Goal: Task Accomplishment & Management: Manage account settings

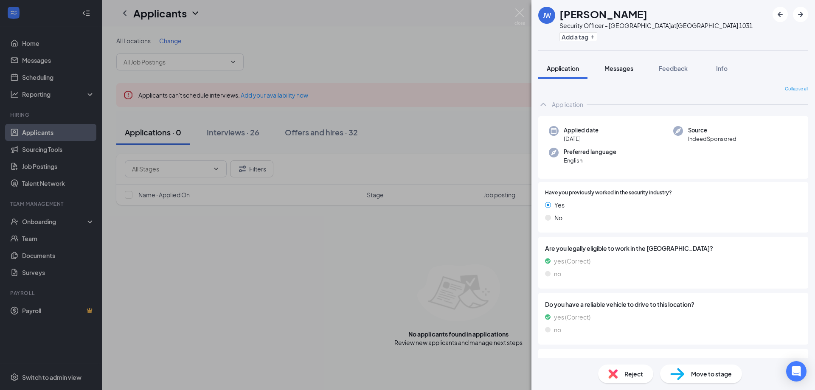
click at [618, 66] on span "Messages" at bounding box center [619, 69] width 29 height 8
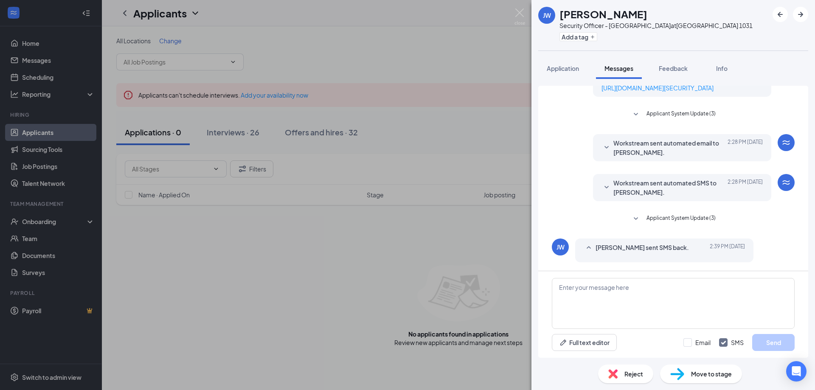
scroll to position [71, 0]
click at [587, 249] on icon "SmallChevronUp" at bounding box center [589, 248] width 10 height 10
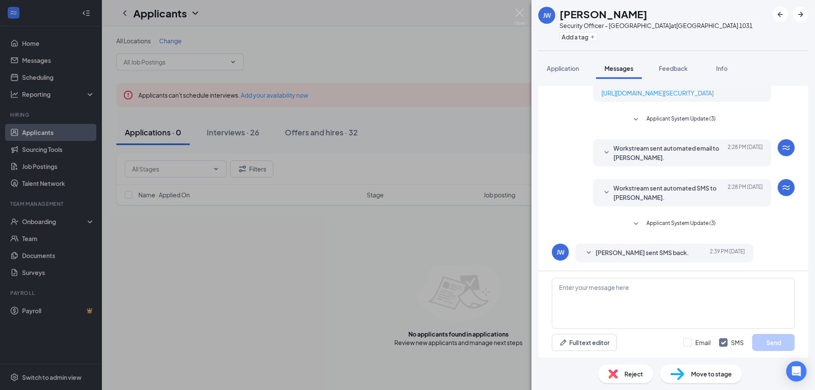
click at [586, 252] on icon "SmallChevronDown" at bounding box center [589, 253] width 10 height 10
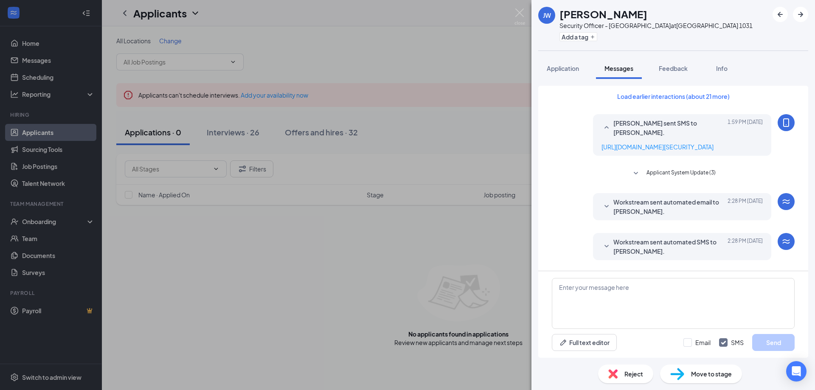
scroll to position [0, 0]
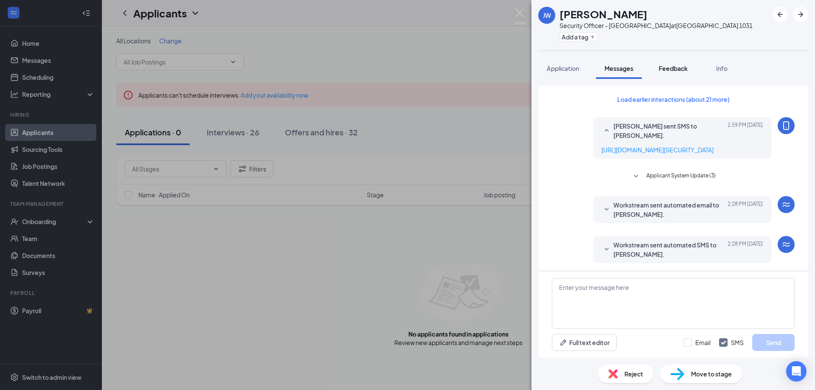
click at [665, 69] on span "Feedback" at bounding box center [673, 69] width 29 height 8
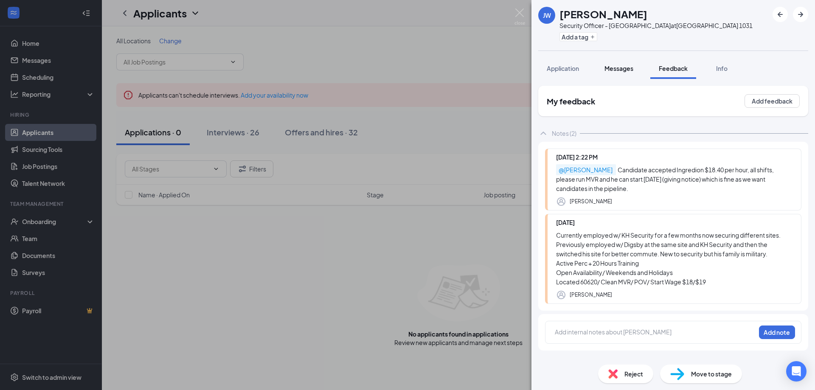
click at [619, 70] on span "Messages" at bounding box center [619, 69] width 29 height 8
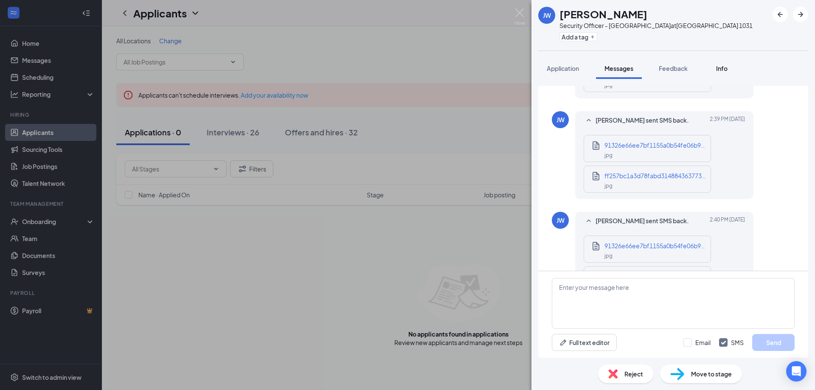
scroll to position [450, 0]
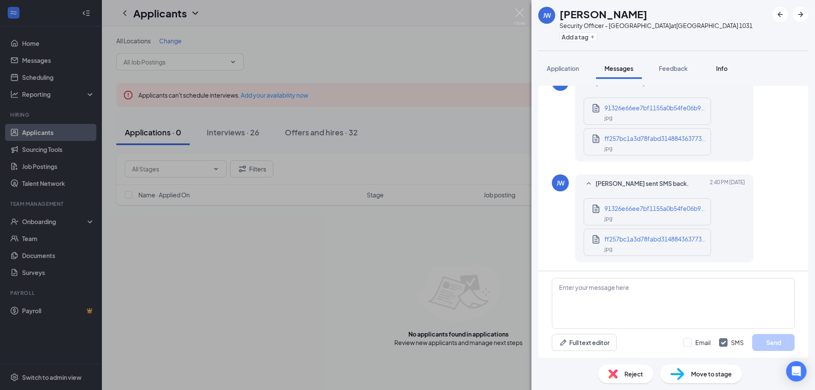
click at [718, 69] on span "Info" at bounding box center [721, 69] width 11 height 8
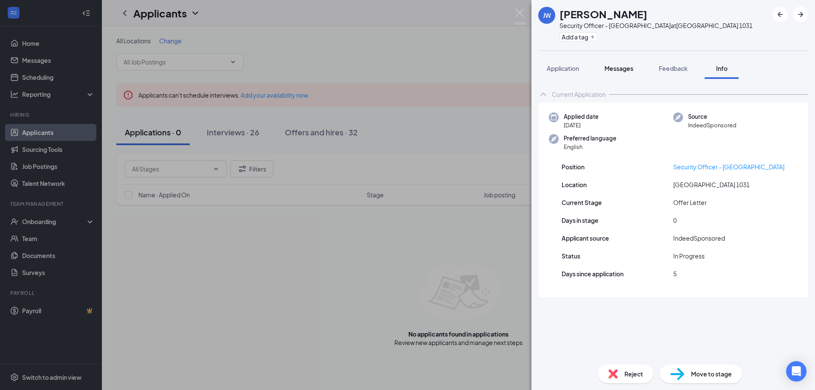
click at [622, 68] on span "Messages" at bounding box center [619, 69] width 29 height 8
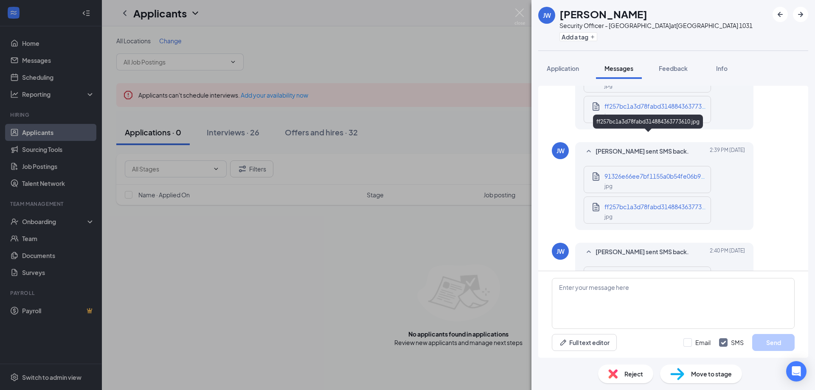
scroll to position [365, 0]
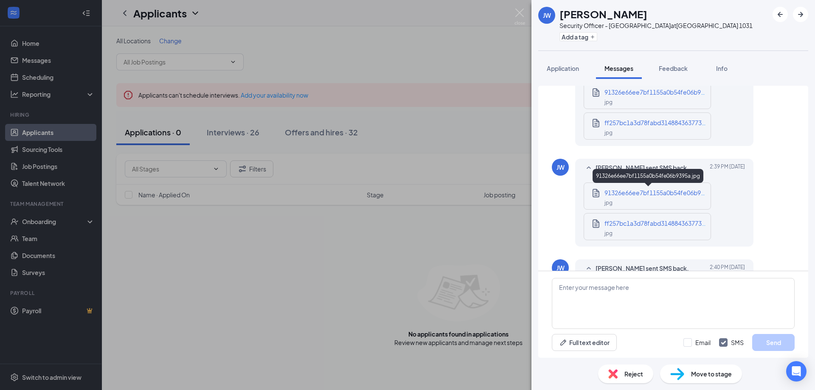
click at [632, 193] on span "91326e66ee7bf1155a0b54fe06b9395a.jpg" at bounding box center [665, 193] width 121 height 8
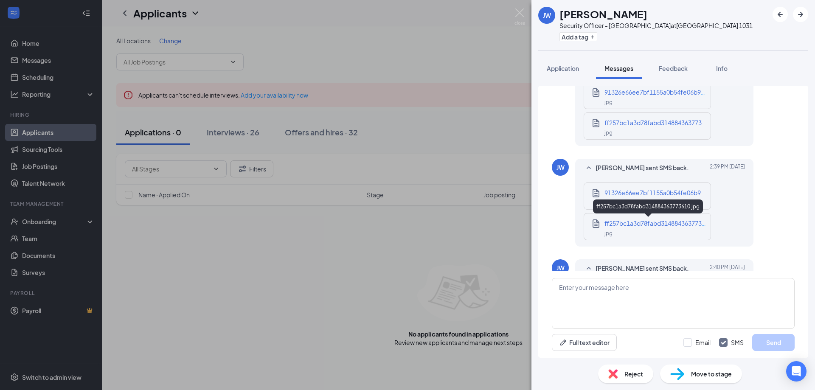
click at [626, 226] on span "ff257bc1a3d78fabd314884363773610.jpg" at bounding box center [664, 224] width 118 height 8
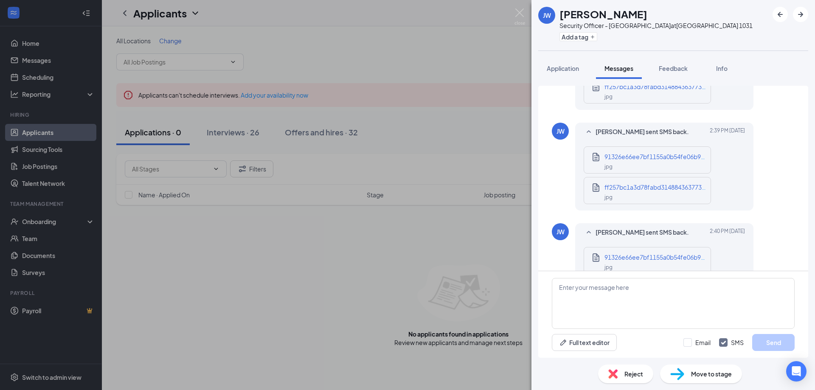
scroll to position [450, 0]
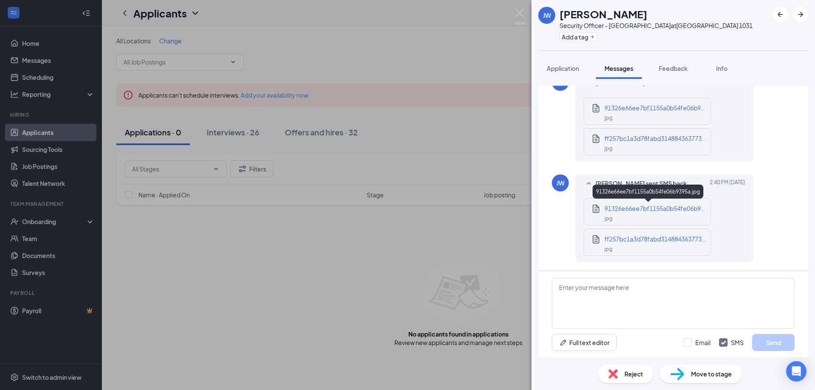
click at [624, 208] on span "91326e66ee7bf1155a0b54fe06b9395a.jpg" at bounding box center [665, 209] width 121 height 8
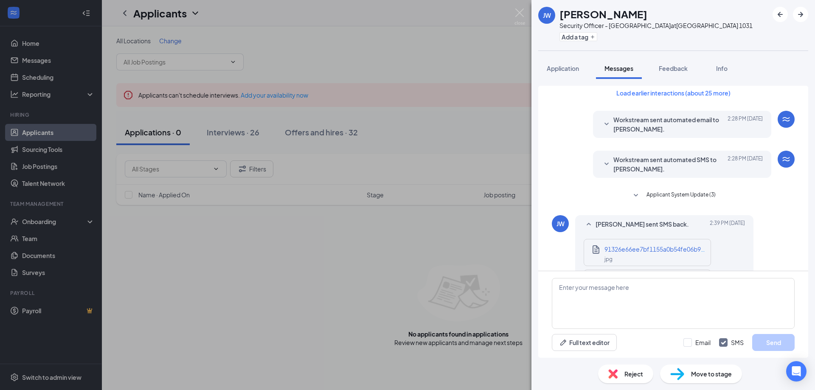
scroll to position [0, 0]
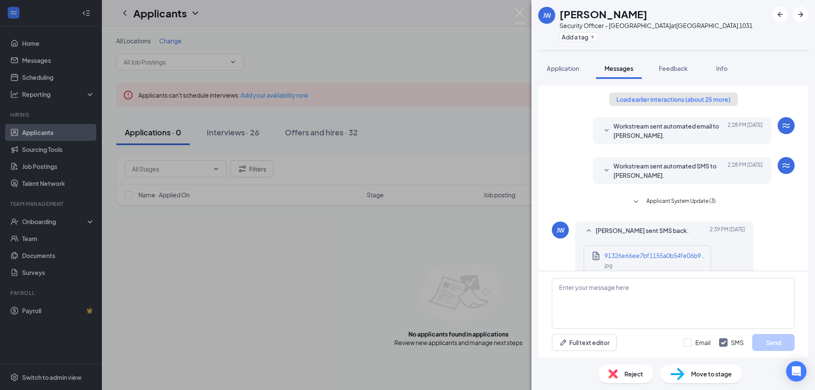
click at [648, 100] on button "Load earlier interactions (about 25 more)" at bounding box center [673, 100] width 129 height 14
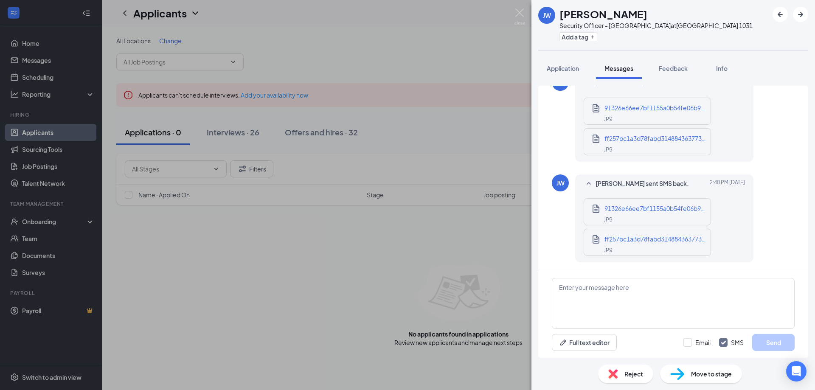
scroll to position [1330, 0]
click at [665, 69] on span "Feedback" at bounding box center [673, 69] width 29 height 8
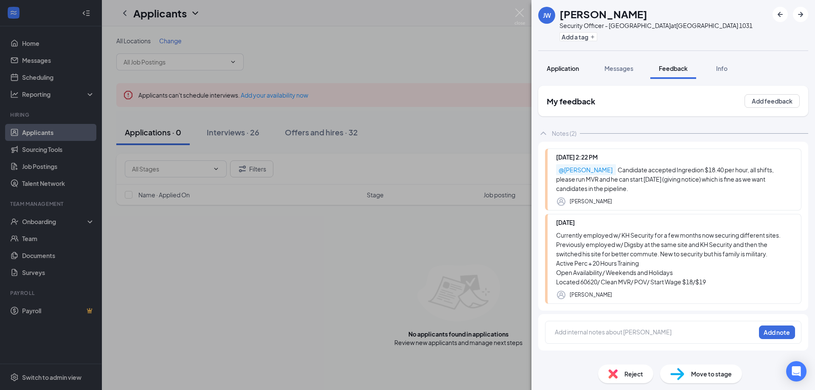
click at [557, 70] on span "Application" at bounding box center [563, 69] width 32 height 8
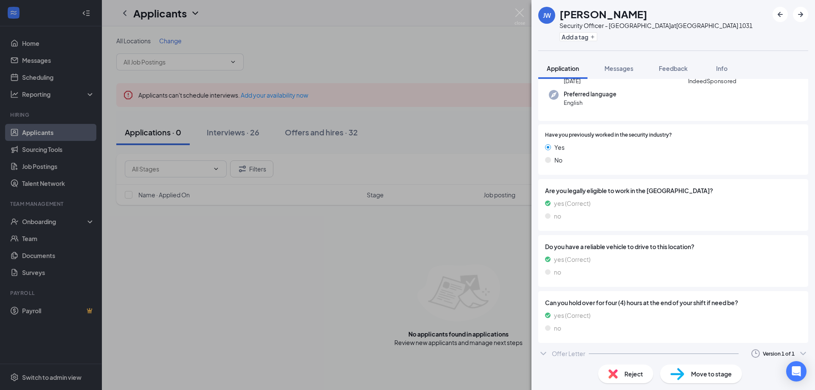
scroll to position [62, 0]
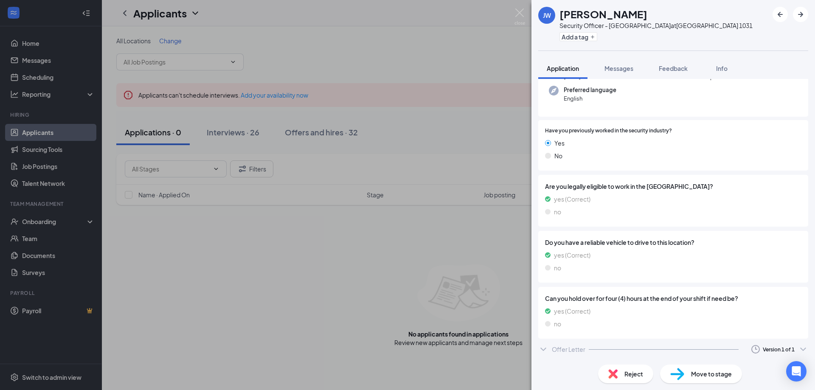
click at [452, 65] on div "[PERSON_NAME] [PERSON_NAME] Security Officer - [GEOGRAPHIC_DATA] at [GEOGRAPHIC…" at bounding box center [407, 195] width 815 height 390
